Goal: Transaction & Acquisition: Download file/media

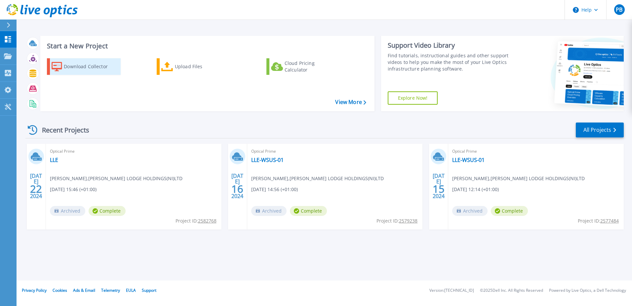
click at [72, 65] on div "Download Collector" at bounding box center [90, 66] width 53 height 13
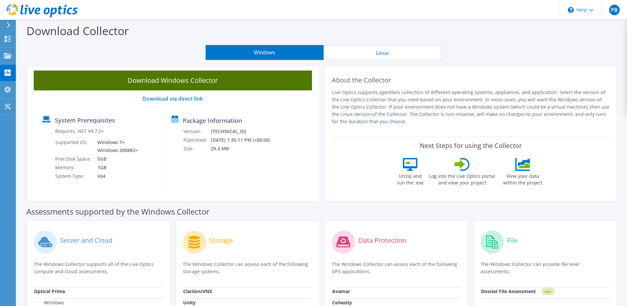
click at [177, 78] on link "Download Windows Collector" at bounding box center [173, 80] width 278 height 20
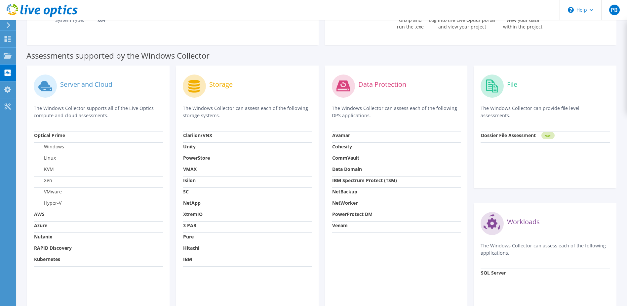
scroll to position [165, 0]
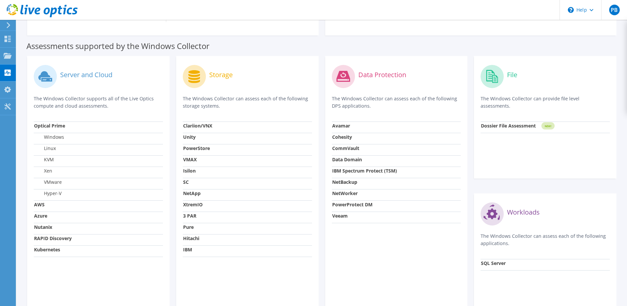
click at [193, 126] on strong "Clariion/VNX" at bounding box center [197, 125] width 29 height 6
click at [192, 136] on strong "Unity" at bounding box center [189, 137] width 13 height 6
click at [195, 146] on strong "PowerStore" at bounding box center [196, 148] width 27 height 6
